Goal: Ask a question

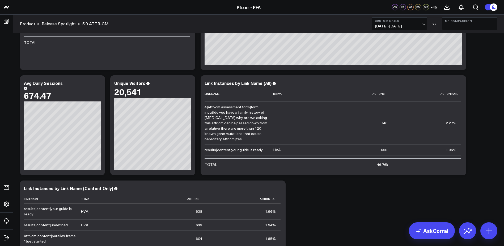
scroll to position [505, 0]
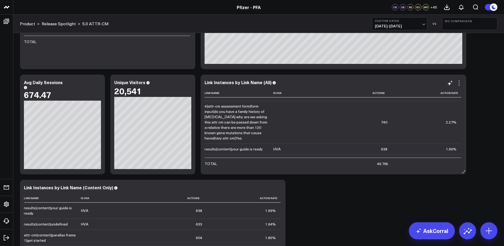
click at [458, 83] on icon at bounding box center [459, 83] width 6 height 6
click at [427, 230] on link "AskCorral" at bounding box center [432, 230] width 46 height 17
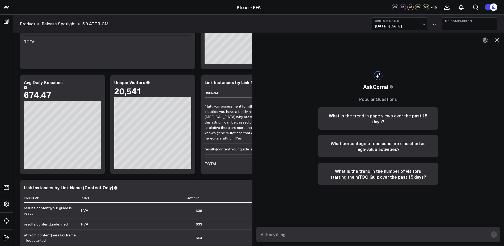
click at [360, 237] on textarea at bounding box center [374, 234] width 229 height 10
type textarea "what does action rate mean in link instances chart?"
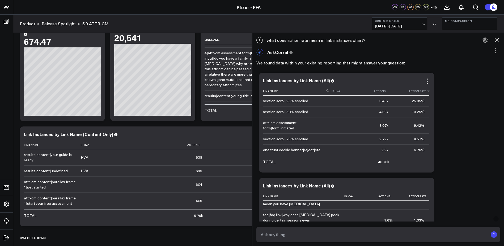
scroll to position [479, 0]
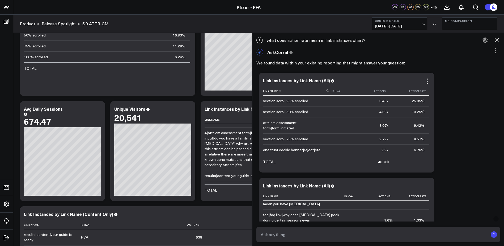
click at [328, 90] on use at bounding box center [328, 90] width 3 height 3
click at [435, 102] on div "Link Instances by Link Name (All) Link Name Is Hva Actions Action Rate section …" at bounding box center [347, 123] width 176 height 100
click at [329, 92] on icon at bounding box center [328, 90] width 3 height 3
click at [326, 91] on input at bounding box center [296, 90] width 67 height 9
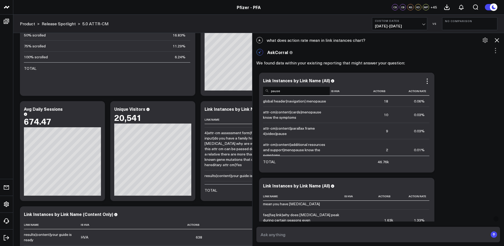
scroll to position [5, 0]
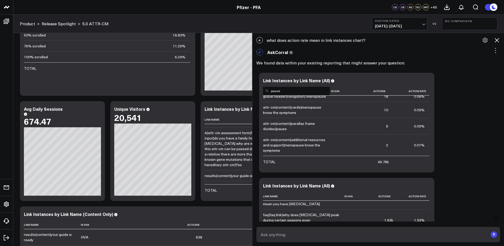
type input "pause"
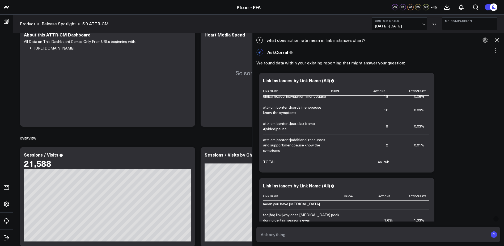
scroll to position [0, 0]
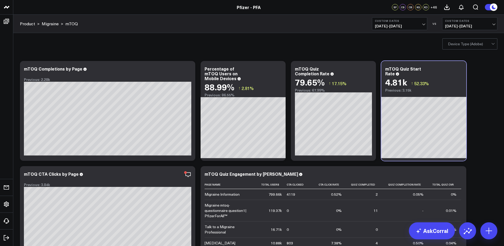
scroll to position [41, 0]
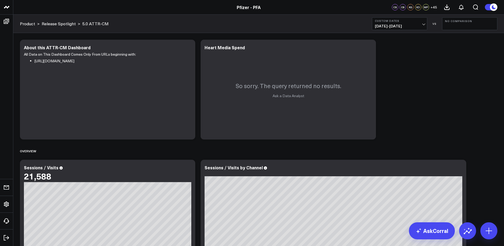
click at [412, 26] on span "07/24/25 - 08/24/25" at bounding box center [399, 26] width 49 height 4
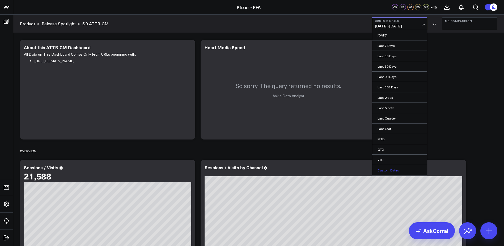
click at [387, 167] on link "Custom Dates" at bounding box center [400, 170] width 55 height 10
select select "7"
select select "2025"
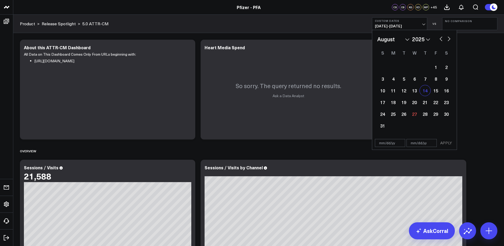
click at [427, 91] on div "14" at bounding box center [425, 90] width 11 height 11
type input "08/14/25"
select select "7"
select select "2025"
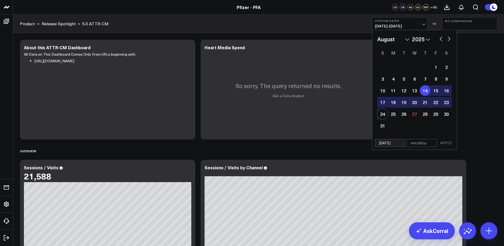
click at [382, 113] on div "24" at bounding box center [383, 113] width 11 height 11
type input "[DATE]"
select select "7"
select select "2025"
click at [445, 142] on button "APPLY" at bounding box center [446, 143] width 16 height 8
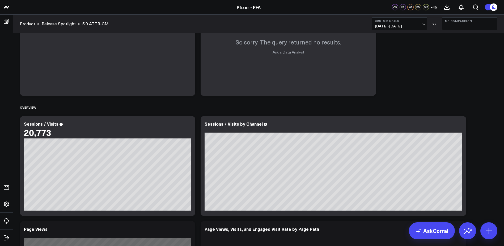
scroll to position [53, 0]
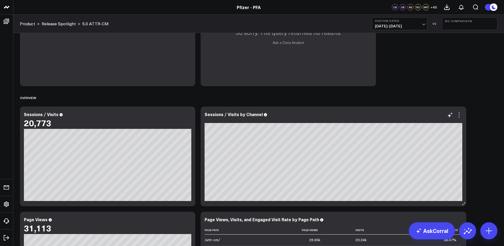
click at [461, 116] on icon at bounding box center [459, 115] width 6 height 6
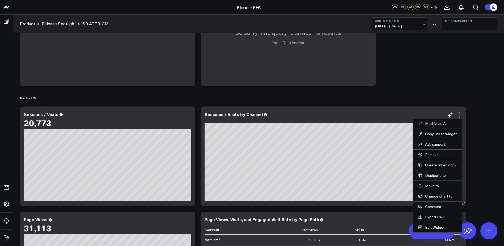
click at [433, 219] on li "Export PNG" at bounding box center [437, 216] width 49 height 10
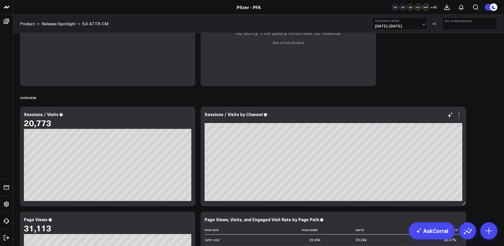
click at [460, 117] on icon at bounding box center [459, 115] width 6 height 6
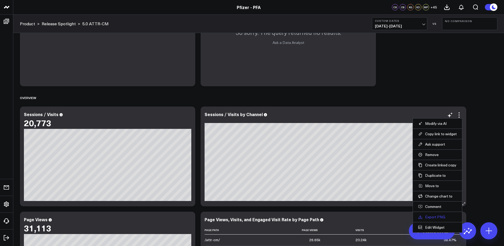
click at [435, 215] on link "Export PNG" at bounding box center [438, 216] width 39 height 5
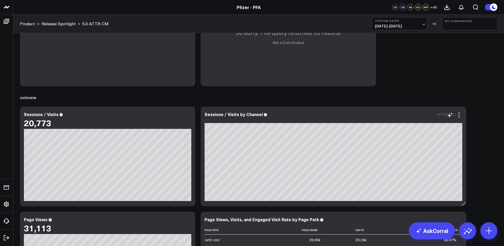
scroll to position [0, 0]
click at [437, 231] on link "AskCorral" at bounding box center [432, 230] width 46 height 17
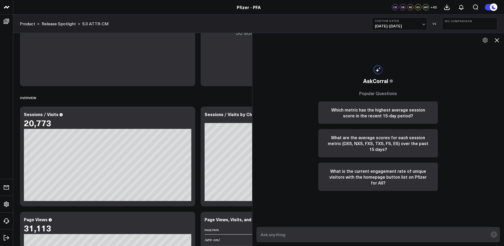
click at [392, 233] on textarea at bounding box center [374, 234] width 229 height 10
type textarea "what paid social campaign contributed to the ATTR-CM visits?"
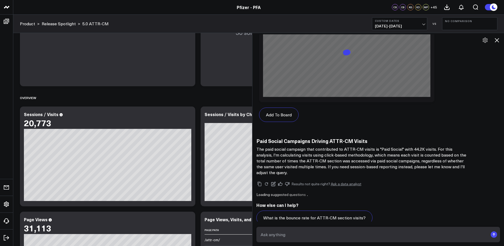
scroll to position [494, 0]
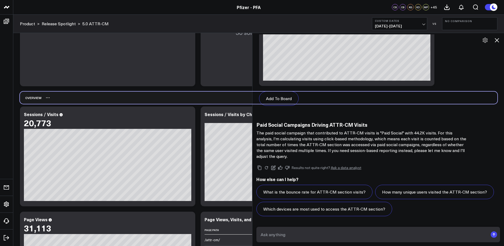
click at [214, 98] on div "Overview" at bounding box center [259, 97] width 478 height 12
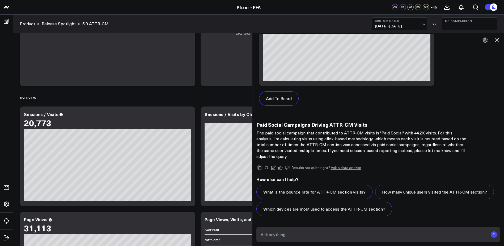
click at [497, 39] on icon at bounding box center [497, 40] width 6 height 6
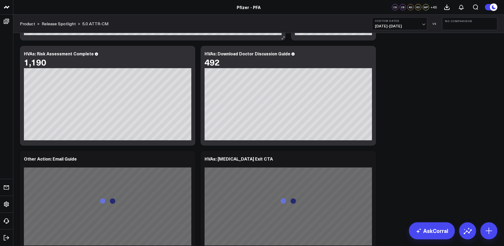
scroll to position [1010, 0]
